Goal: Transaction & Acquisition: Obtain resource

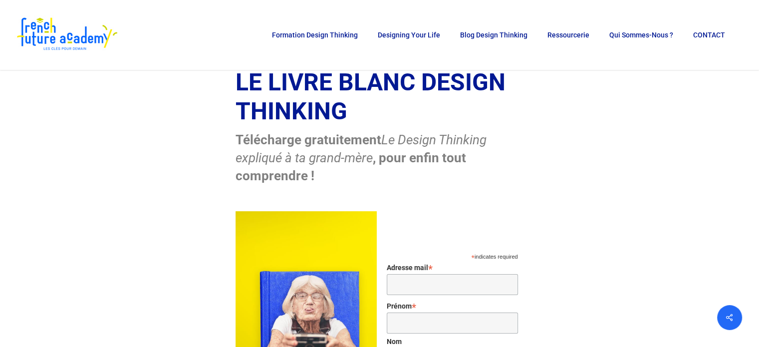
scroll to position [250, 0]
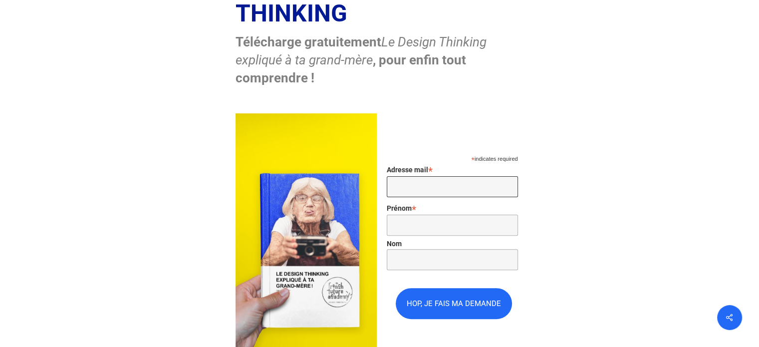
click at [440, 186] on input "Adresse mail *" at bounding box center [452, 186] width 131 height 21
type input "lmerly@lillemetropole.fr"
click at [393, 225] on input "Prénom *" at bounding box center [452, 225] width 131 height 21
type input "Léo"
click at [414, 259] on input "Nom" at bounding box center [452, 259] width 131 height 21
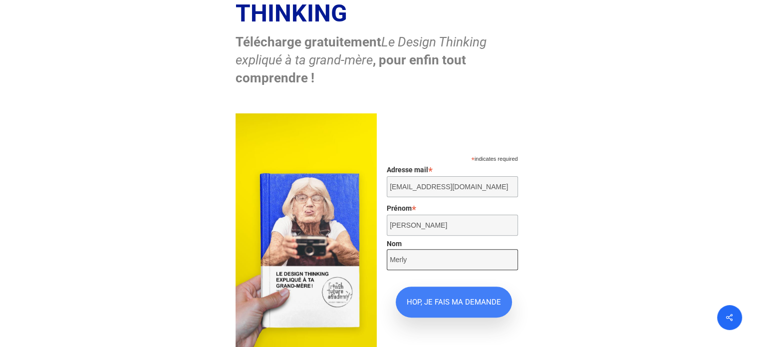
scroll to position [299, 0]
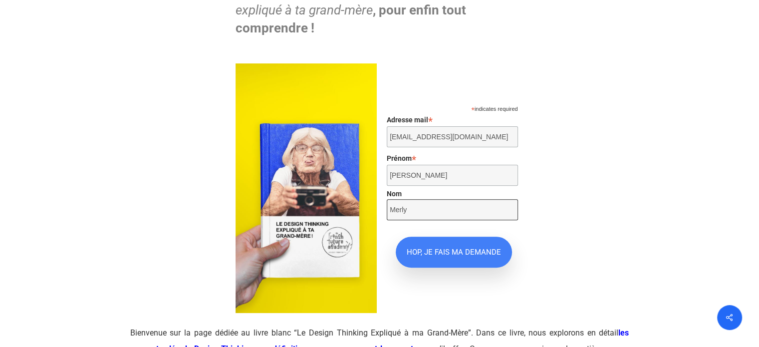
type input "Merly"
click at [458, 255] on input "HOP, JE FAIS MA DEMANDE" at bounding box center [454, 252] width 116 height 31
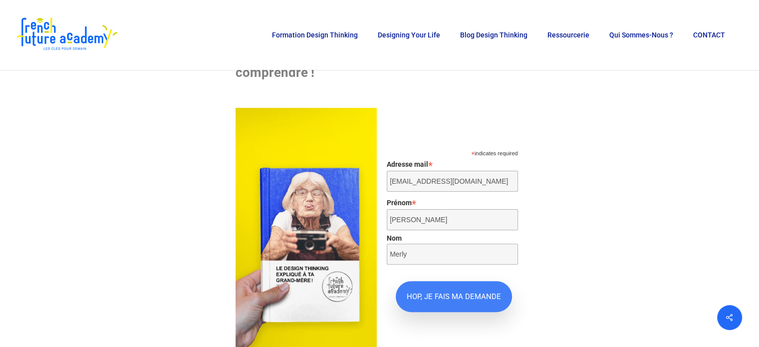
scroll to position [250, 0]
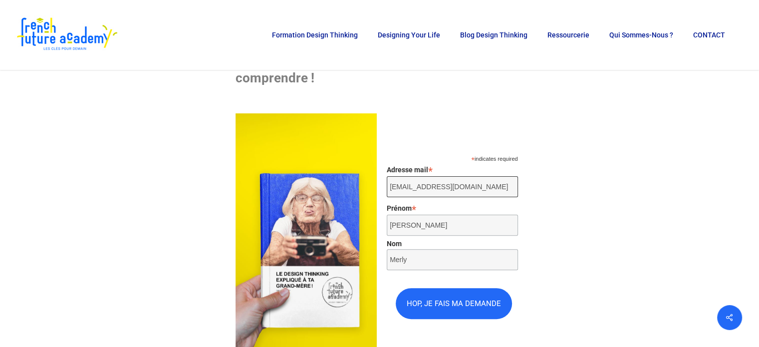
click at [476, 190] on input "lmerly@lillemetropole.fr" at bounding box center [452, 186] width 131 height 21
click at [467, 229] on input "Léo" at bounding box center [452, 225] width 131 height 21
click at [477, 274] on div "Nom Merly" at bounding box center [452, 257] width 131 height 34
click at [474, 257] on input "Merly" at bounding box center [452, 259] width 131 height 21
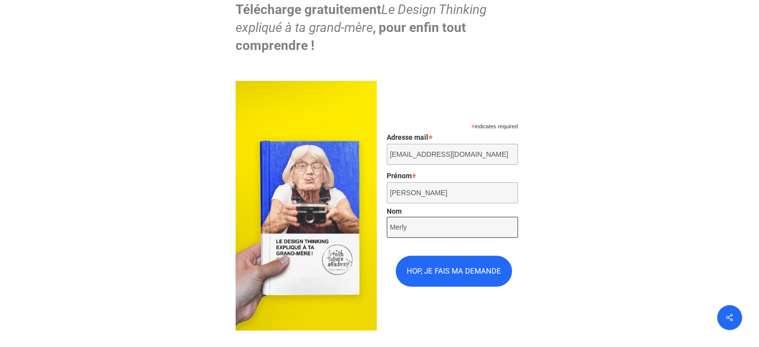
scroll to position [299, 0]
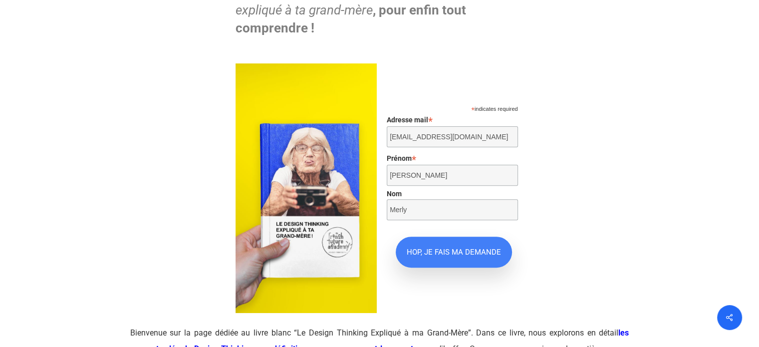
click at [447, 255] on input "HOP, JE FAIS MA DEMANDE" at bounding box center [454, 252] width 116 height 31
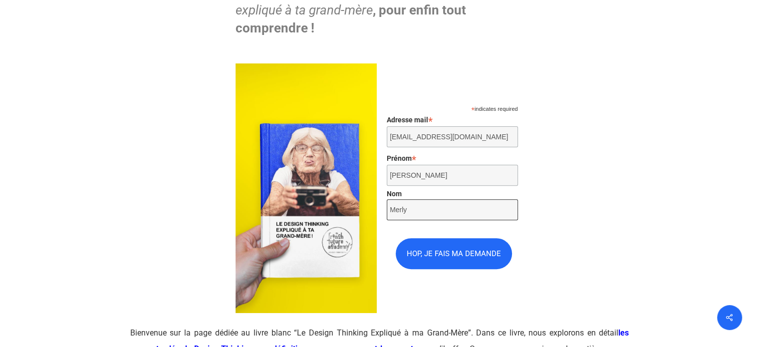
click at [453, 219] on input "Merly" at bounding box center [452, 209] width 131 height 21
click at [438, 173] on input "Léo" at bounding box center [452, 175] width 131 height 21
click at [439, 161] on label "Prénom *" at bounding box center [452, 157] width 131 height 12
click at [439, 165] on input "Léo" at bounding box center [452, 175] width 131 height 21
click at [439, 144] on input "lmerly@lillemetropole.fr" at bounding box center [452, 136] width 131 height 21
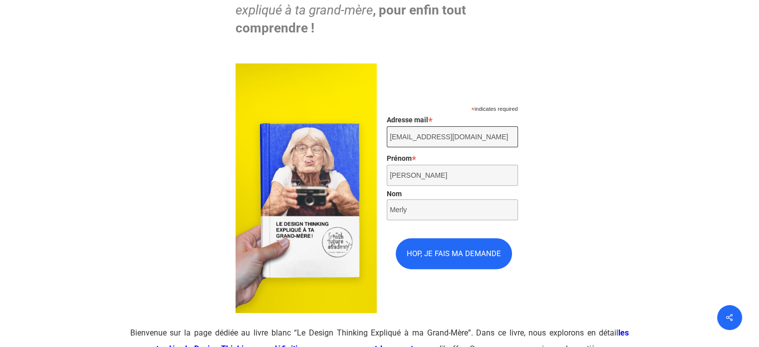
click at [462, 135] on input "lmerly@lillemetropole.fr" at bounding box center [452, 136] width 131 height 21
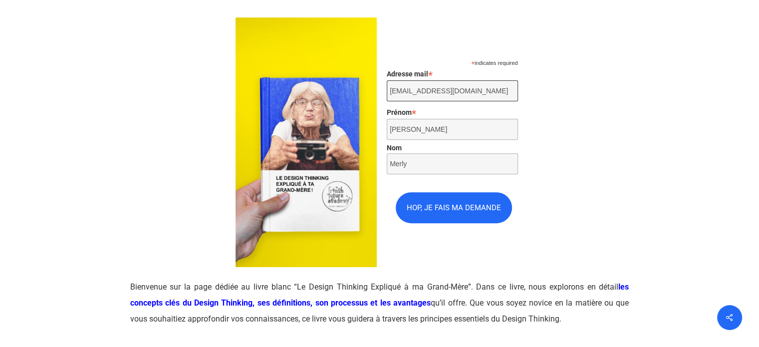
scroll to position [399, 0]
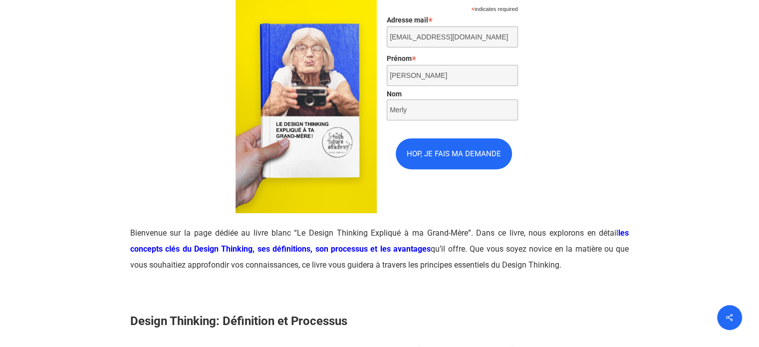
click at [518, 235] on p "Bienvenue sur la page dédiée au livre blanc “Le Design Thinking Expliqué à ma G…" at bounding box center [379, 255] width 499 height 60
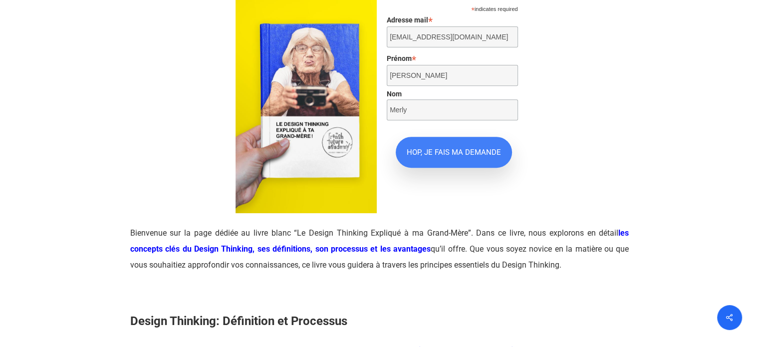
click at [459, 147] on input "HOP, JE FAIS MA DEMANDE" at bounding box center [454, 152] width 116 height 31
click at [448, 156] on input "HOP, JE FAIS MA DEMANDE" at bounding box center [454, 152] width 116 height 31
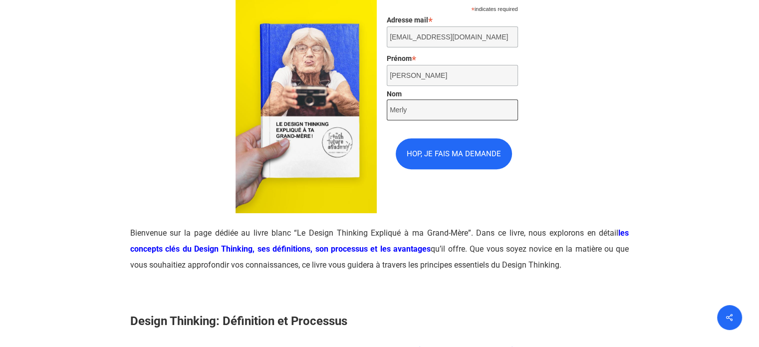
click at [470, 116] on input "Merly" at bounding box center [452, 109] width 131 height 21
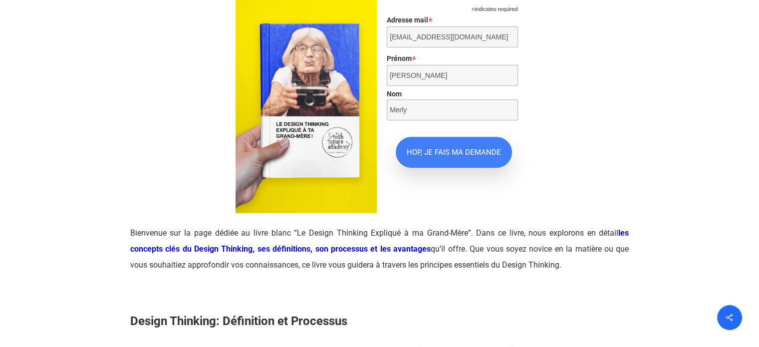
click at [464, 149] on input "HOP, JE FAIS MA DEMANDE" at bounding box center [454, 152] width 116 height 31
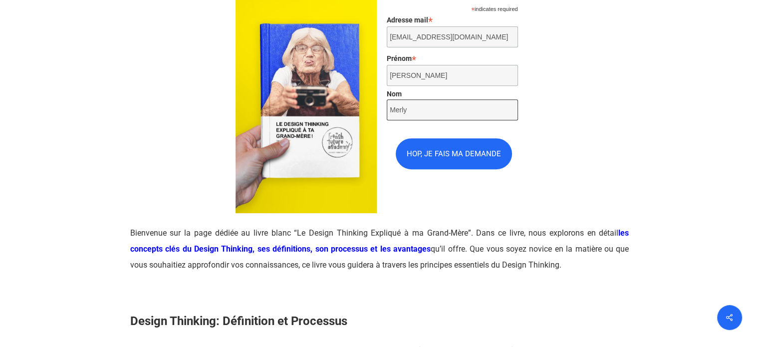
click at [457, 119] on input "Merly" at bounding box center [452, 109] width 131 height 21
click at [455, 95] on label "Nom" at bounding box center [452, 94] width 131 height 8
click at [455, 99] on input "Merly" at bounding box center [452, 109] width 131 height 21
click at [457, 76] on input "Léo" at bounding box center [452, 75] width 131 height 21
click at [447, 109] on input "Merly" at bounding box center [452, 109] width 131 height 21
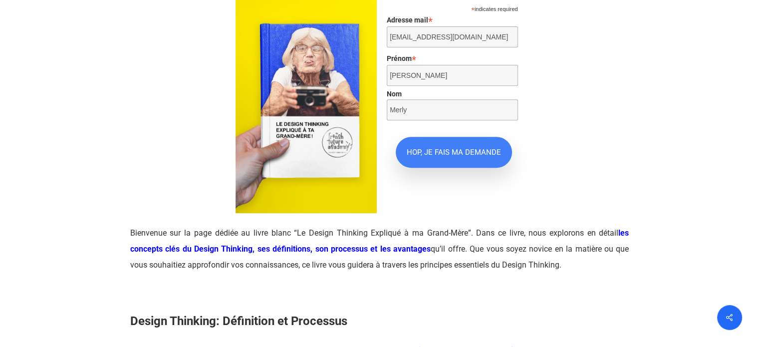
click at [446, 155] on input "HOP, JE FAIS MA DEMANDE" at bounding box center [454, 152] width 116 height 31
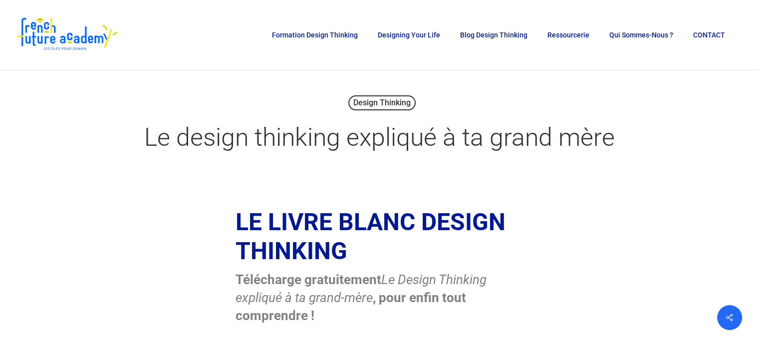
scroll to position [50, 0]
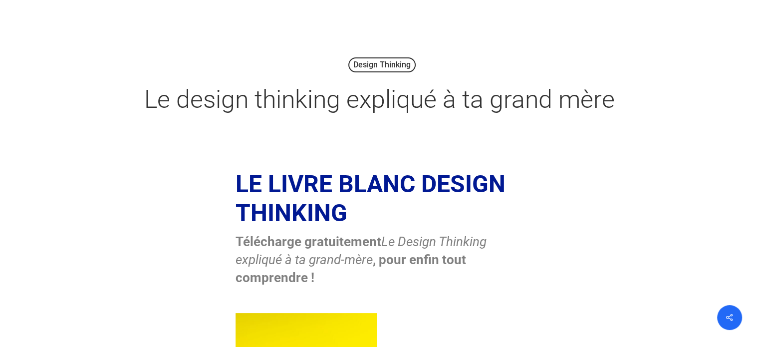
drag, startPoint x: 200, startPoint y: 126, endPoint x: 192, endPoint y: 115, distance: 13.6
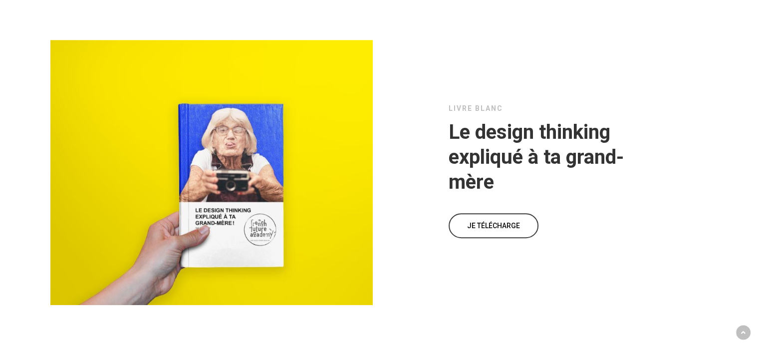
scroll to position [4293, 0]
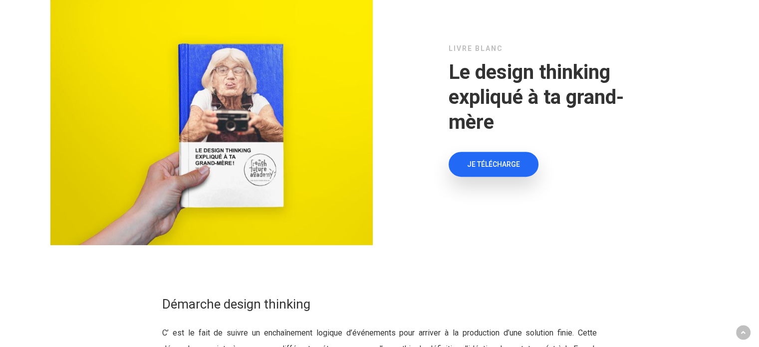
click at [497, 169] on span "JE TÉLÉCHARGE" at bounding box center [493, 164] width 53 height 10
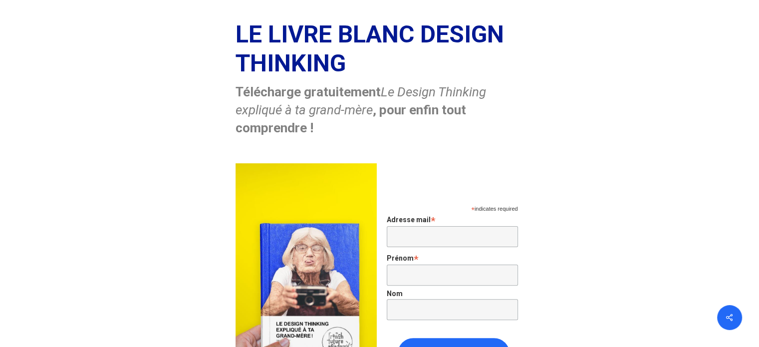
scroll to position [299, 0]
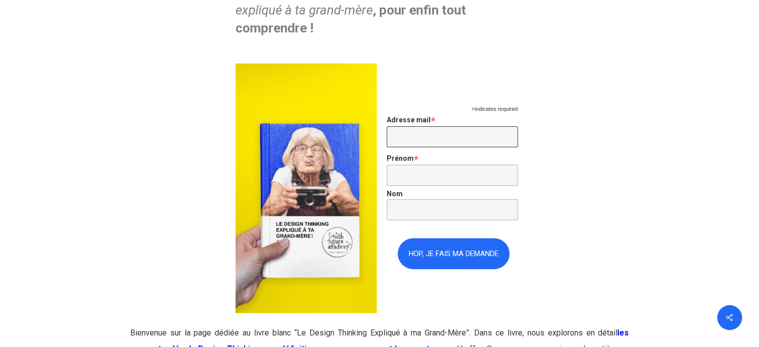
click at [456, 143] on input "Adresse mail *" at bounding box center [452, 136] width 131 height 21
type input "lmerly@lillemetropole.fr"
click at [467, 178] on input "Prénom *" at bounding box center [452, 175] width 131 height 21
type input "Léo"
click at [472, 206] on input "Nom" at bounding box center [452, 209] width 131 height 21
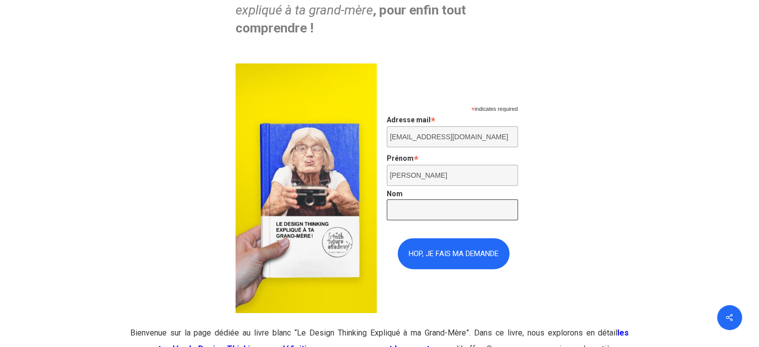
type input "Merly"
click at [553, 223] on div "LE LIVRE BLANC DESIGN THINKING Télécharge gratuitement Le Design Thinking expli…" at bounding box center [379, 116] width 499 height 393
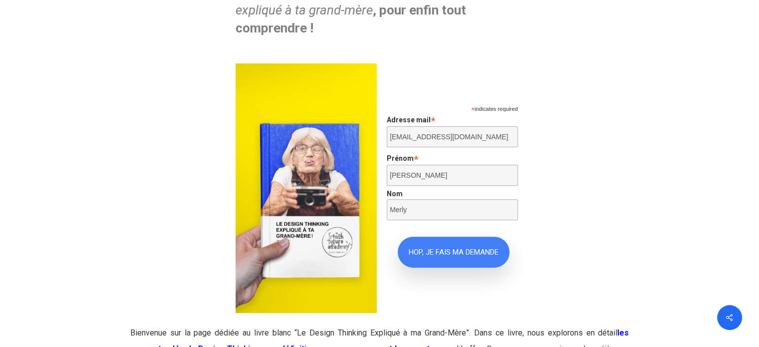
click at [459, 263] on input "HOP, JE FAIS MA DEMANDE" at bounding box center [454, 252] width 112 height 31
click at [457, 268] on input "HOP, JE FAIS MA DEMANDE" at bounding box center [454, 252] width 112 height 31
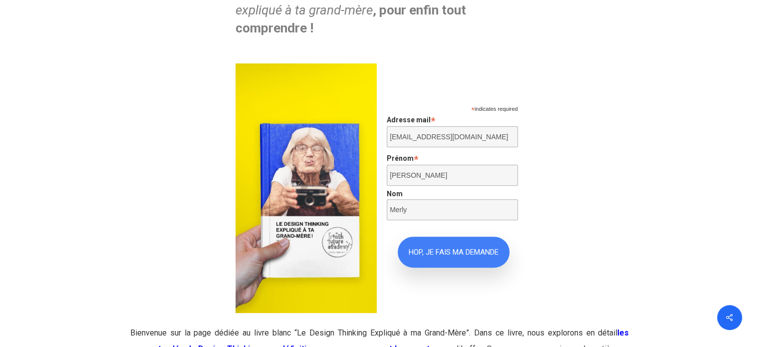
click at [457, 268] on input "HOP, JE FAIS MA DEMANDE" at bounding box center [454, 252] width 112 height 31
